Goal: Information Seeking & Learning: Learn about a topic

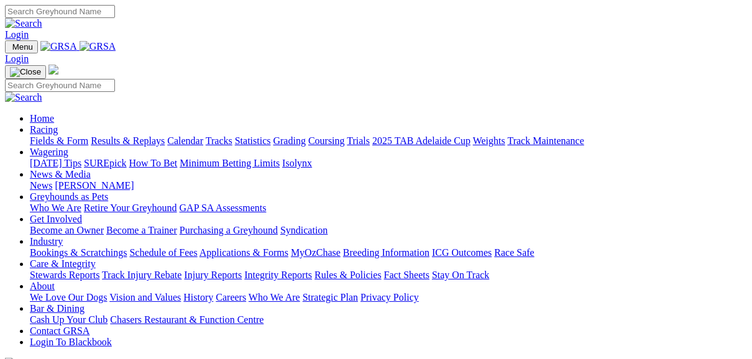
click at [68, 135] on link "Fields & Form" at bounding box center [59, 140] width 58 height 11
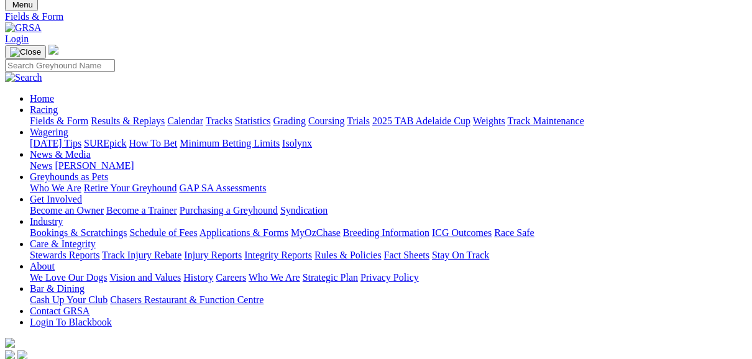
scroll to position [99, 0]
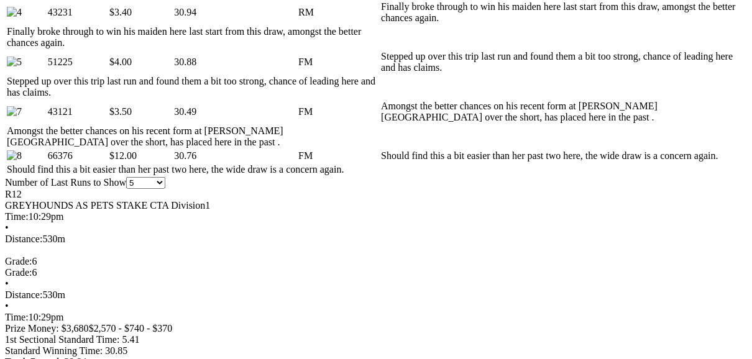
scroll to position [746, 0]
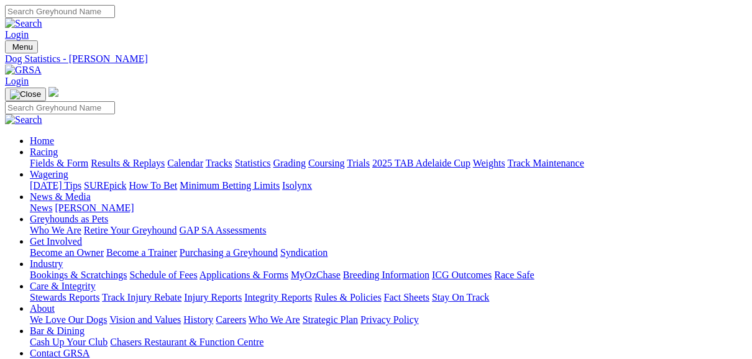
click at [53, 158] on link "Fields & Form" at bounding box center [59, 163] width 58 height 11
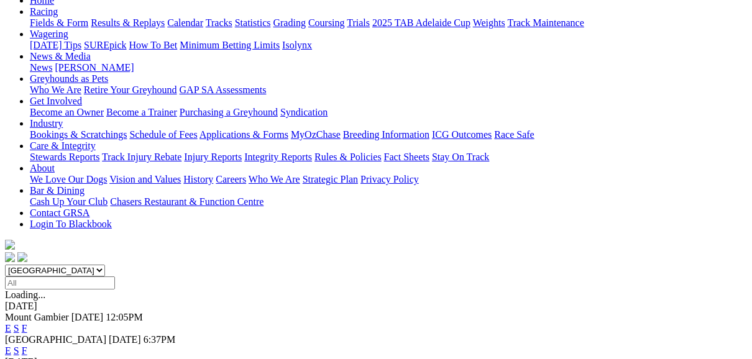
scroll to position [149, 0]
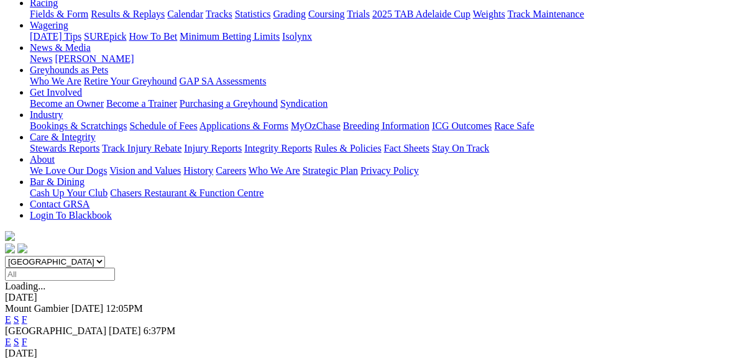
click at [11, 337] on link "E" at bounding box center [8, 342] width 6 height 11
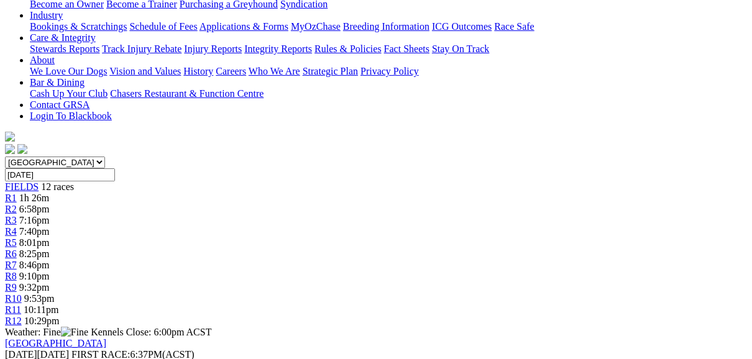
scroll to position [298, 0]
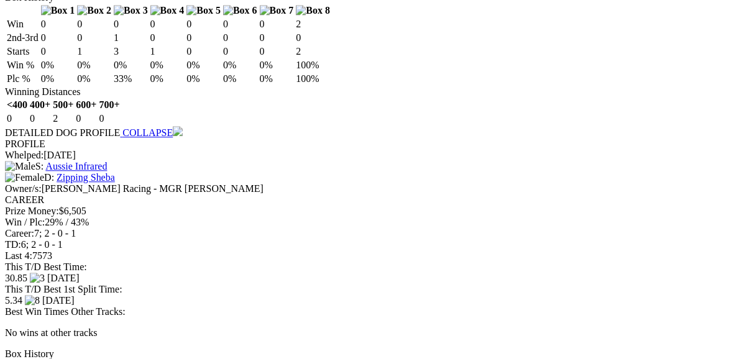
scroll to position [2038, 0]
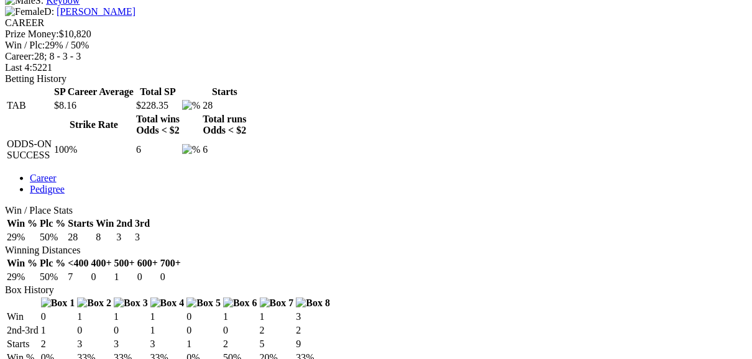
scroll to position [547, 0]
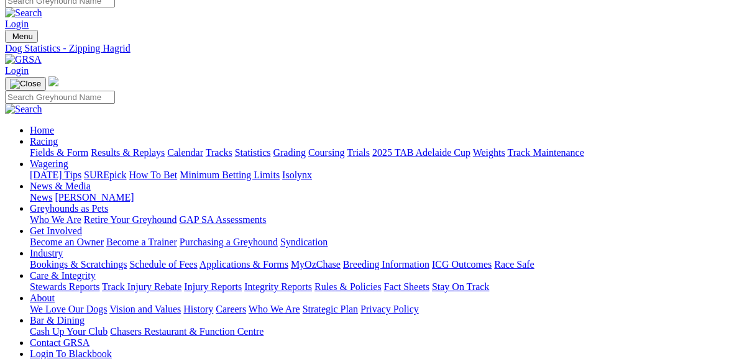
scroll to position [0, 0]
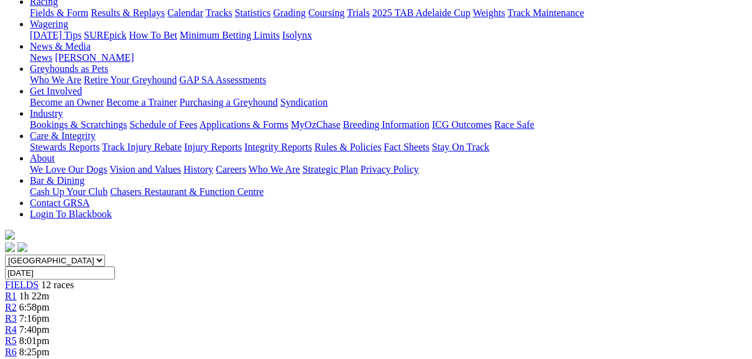
scroll to position [149, 0]
